Goal: Task Accomplishment & Management: Manage account settings

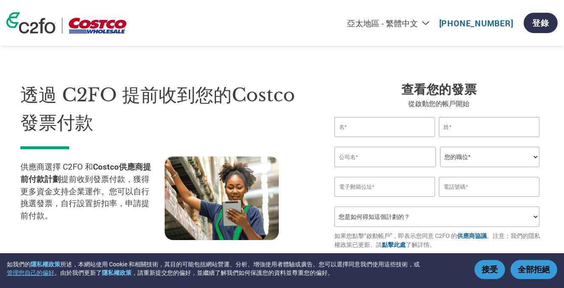
select select "zh-TW"
click at [539, 22] on link "登錄" at bounding box center [541, 23] width 34 height 20
click at [535, 22] on link "登錄" at bounding box center [541, 23] width 34 height 20
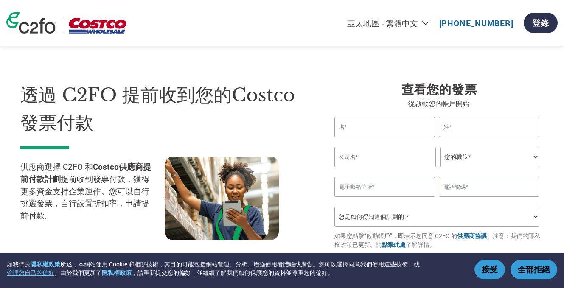
select select "zh-TW"
click at [541, 21] on link "登錄" at bounding box center [541, 23] width 34 height 20
